Goal: Information Seeking & Learning: Learn about a topic

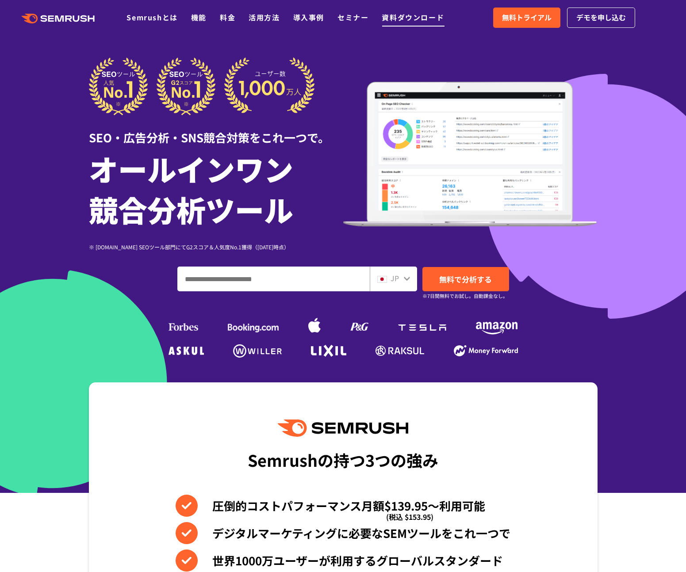
click at [410, 18] on link "資料ダウンロード" at bounding box center [412, 17] width 62 height 11
click at [532, 23] on span "無料トライアル" at bounding box center [527, 17] width 50 height 11
click at [427, 16] on link "資料ダウンロード" at bounding box center [412, 17] width 62 height 11
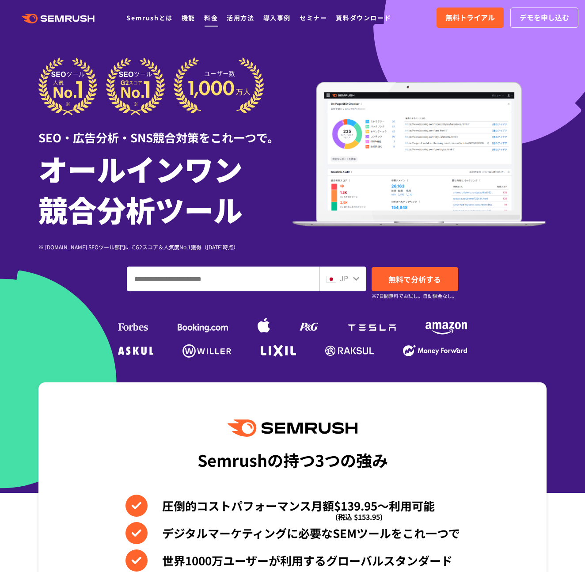
click at [207, 22] on link "料金" at bounding box center [211, 17] width 14 height 9
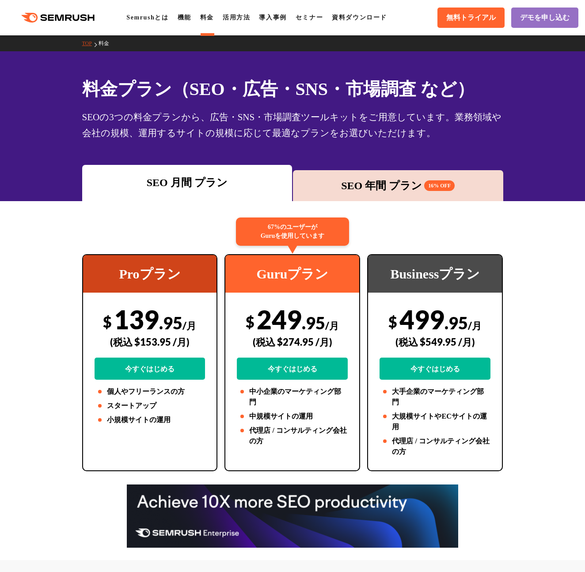
click at [357, 183] on div "SEO 年間 プラン 16% OFF" at bounding box center [398, 186] width 202 height 16
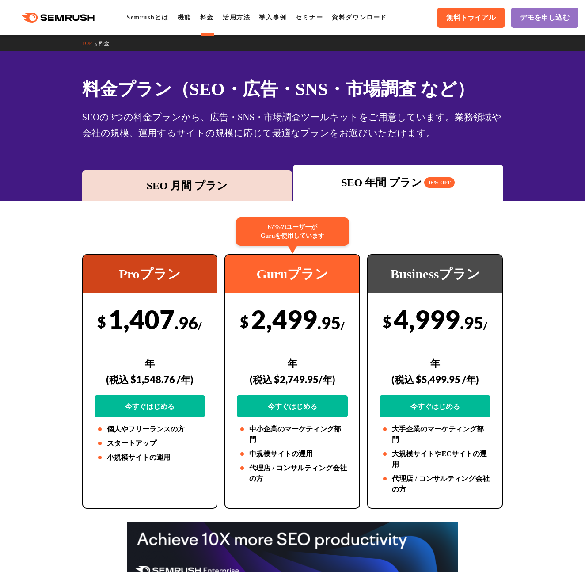
click at [282, 189] on div "SEO 月間 プラン" at bounding box center [188, 186] width 202 height 16
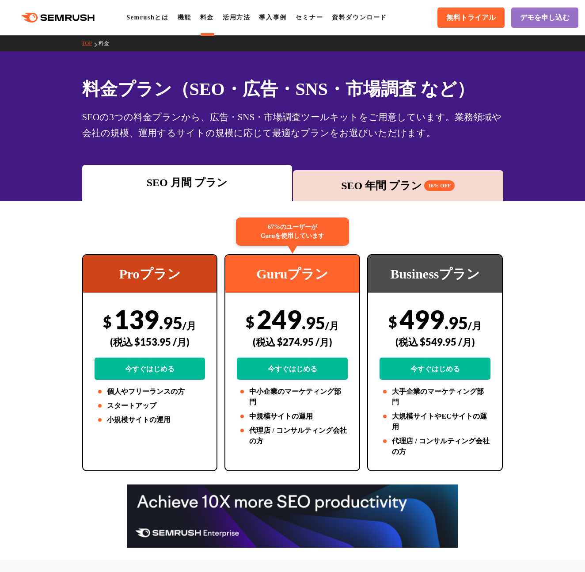
click at [308, 107] on div "料金プラン（SEO・広告・SNS・市場調査 など） SEOの3つの料金プランから、広告・SNS・市場調査ツールキットをご用意しています。業務領域や会社の規模、…" at bounding box center [292, 108] width 421 height 65
click at [185, 23] on div ".cls {fill: #FF642D;} .cls {fill: #FF642D;} Semrushとは 機能 料金 活用方法 導入事例 セミナー 資料ダウ…" at bounding box center [292, 17] width 585 height 27
click at [191, 18] on link "機能" at bounding box center [185, 17] width 14 height 7
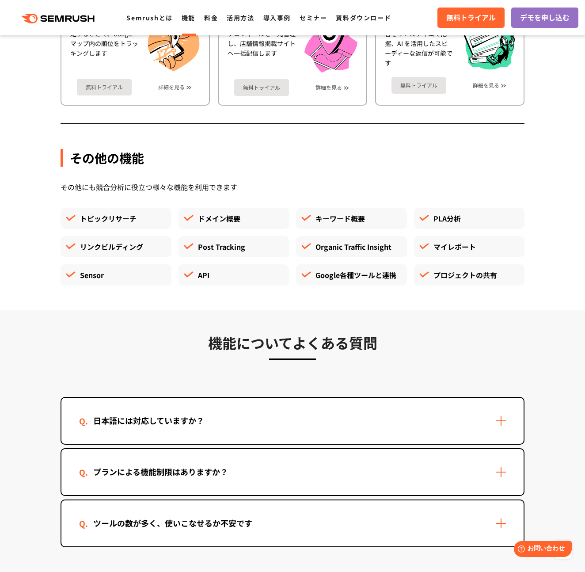
scroll to position [2497, 0]
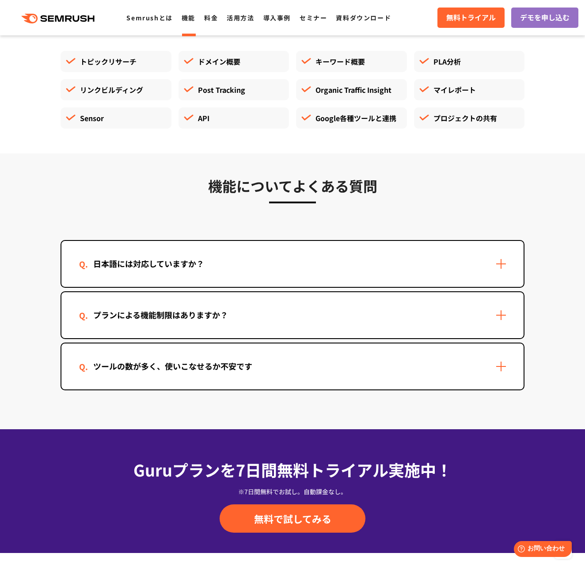
click at [209, 271] on div "日本語には対応していますか？" at bounding box center [292, 264] width 462 height 46
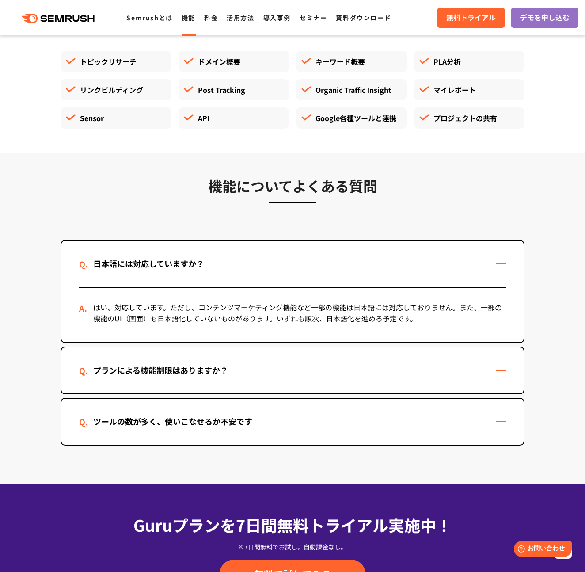
click at [204, 364] on div "プランによる機能制限はありますか？" at bounding box center [160, 370] width 163 height 13
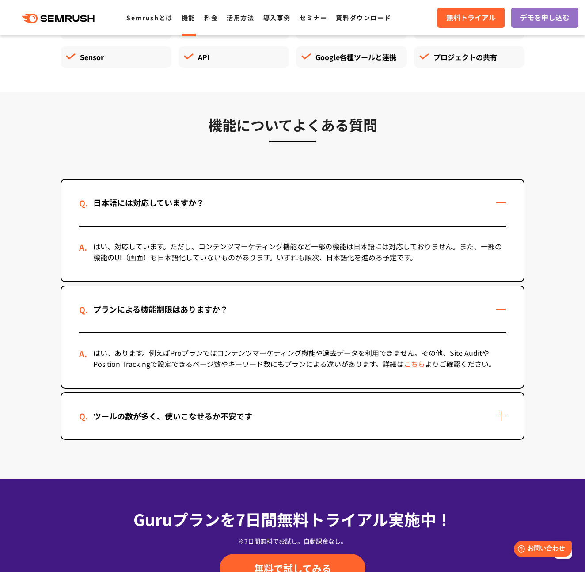
scroll to position [2633, 0]
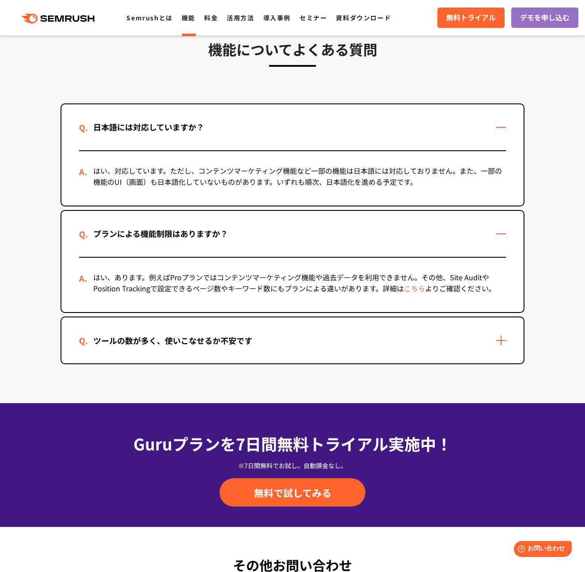
click at [202, 355] on div "ツールの数が多く、使いこなせるか不安です" at bounding box center [292, 340] width 462 height 46
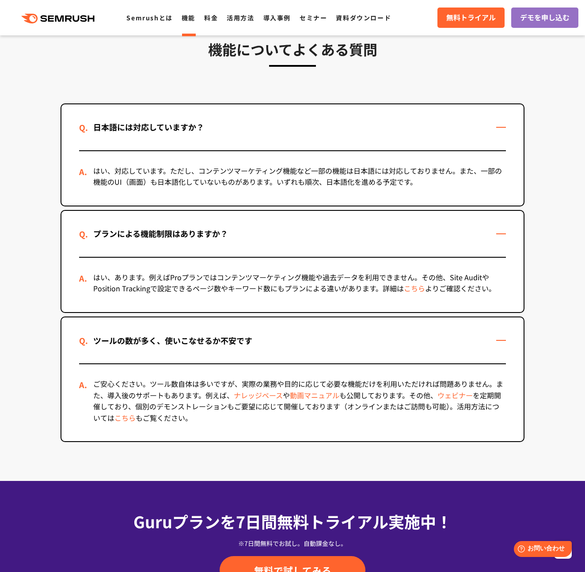
click at [200, 346] on div "ツールの数が多く、使いこなせるか不安です" at bounding box center [172, 340] width 187 height 13
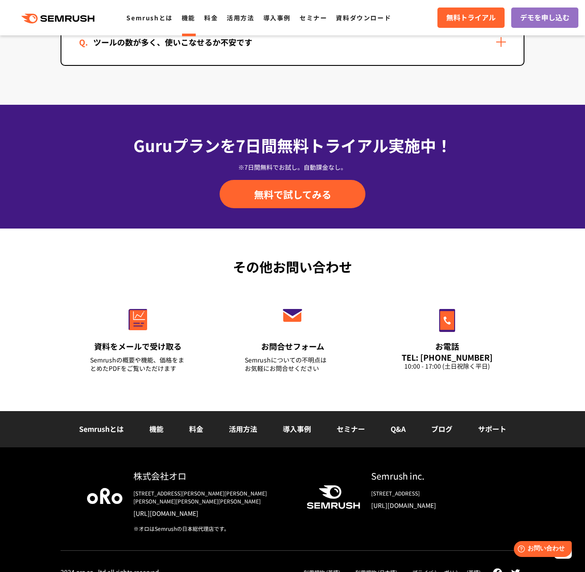
scroll to position [2938, 0]
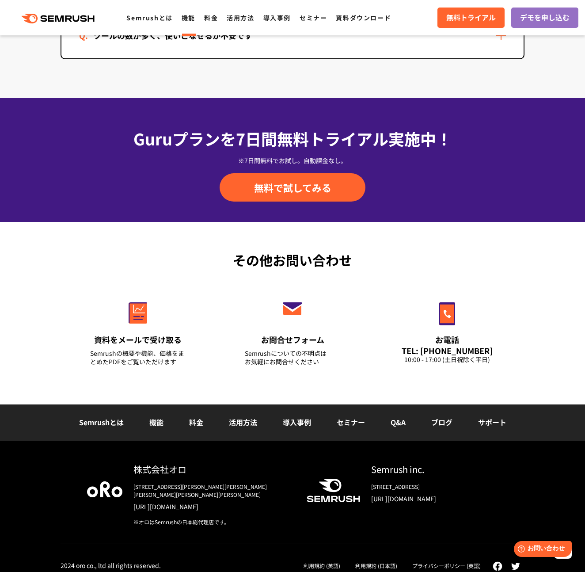
click at [292, 426] on link "導入事例" at bounding box center [297, 422] width 28 height 11
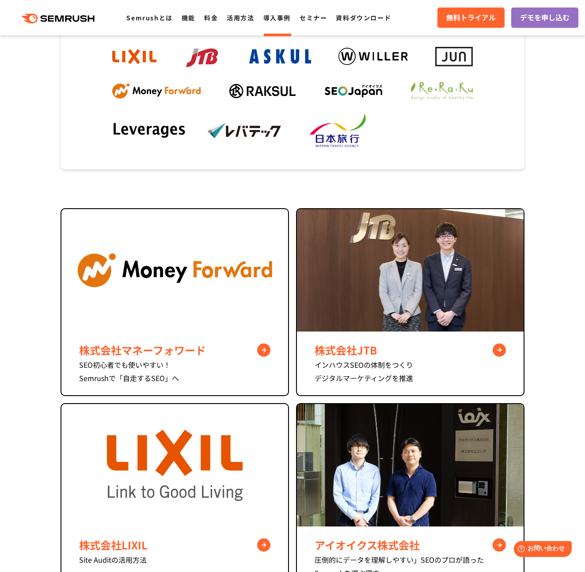
scroll to position [224, 0]
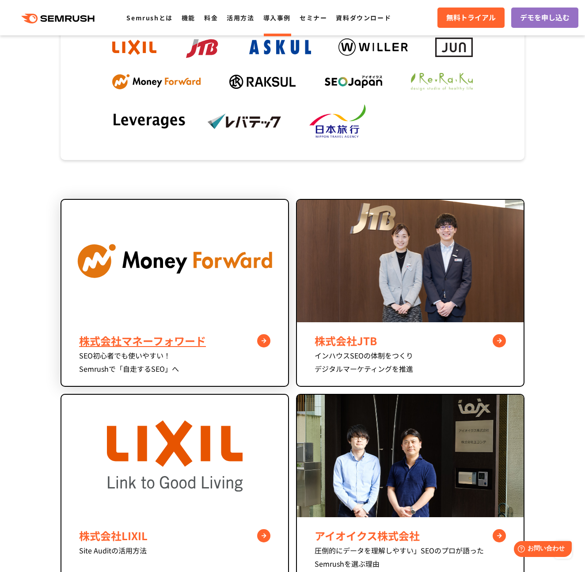
click at [235, 328] on div "株式会社マネーフォワード SEO初心者でも使いやすい！ Semrushで「自走するSEO」へ" at bounding box center [174, 354] width 227 height 64
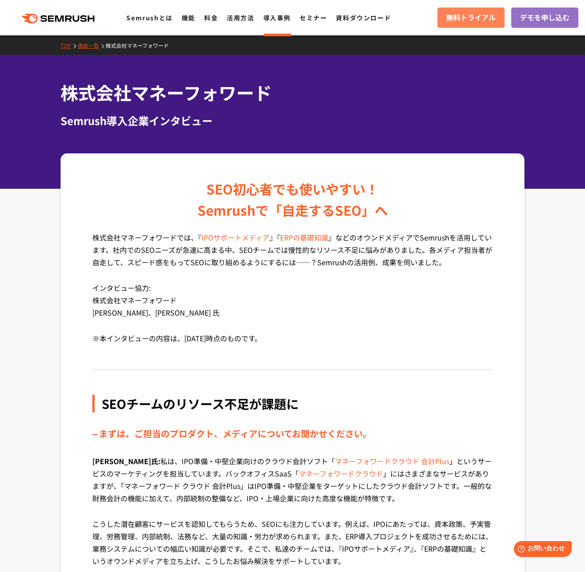
click at [474, 18] on span "無料トライアル" at bounding box center [471, 17] width 50 height 11
